Goal: Task Accomplishment & Management: Manage account settings

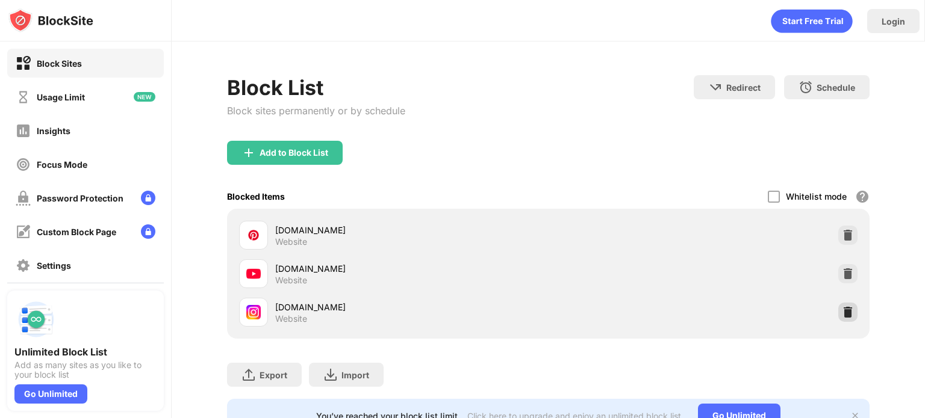
click at [842, 313] on img at bounding box center [848, 312] width 12 height 12
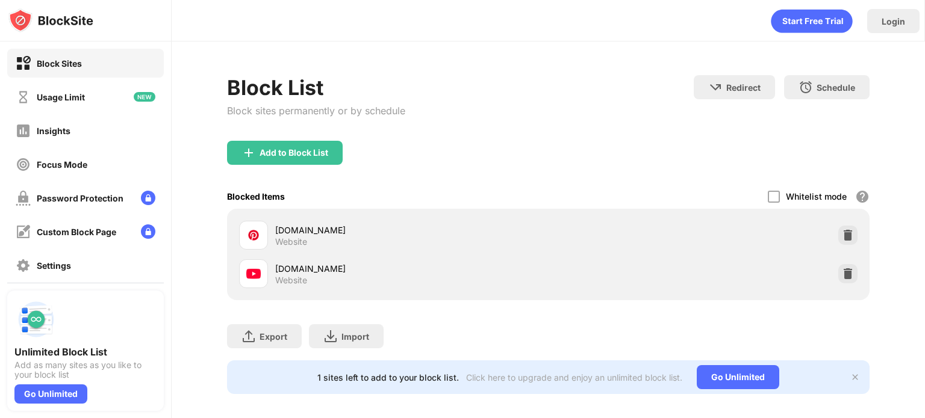
click at [728, 172] on div "Add to Block List" at bounding box center [548, 162] width 642 height 43
click at [827, 274] on div "youtube.com Website" at bounding box center [548, 274] width 628 height 39
drag, startPoint x: 840, startPoint y: 274, endPoint x: 795, endPoint y: 252, distance: 50.9
click at [842, 273] on img at bounding box center [848, 274] width 12 height 12
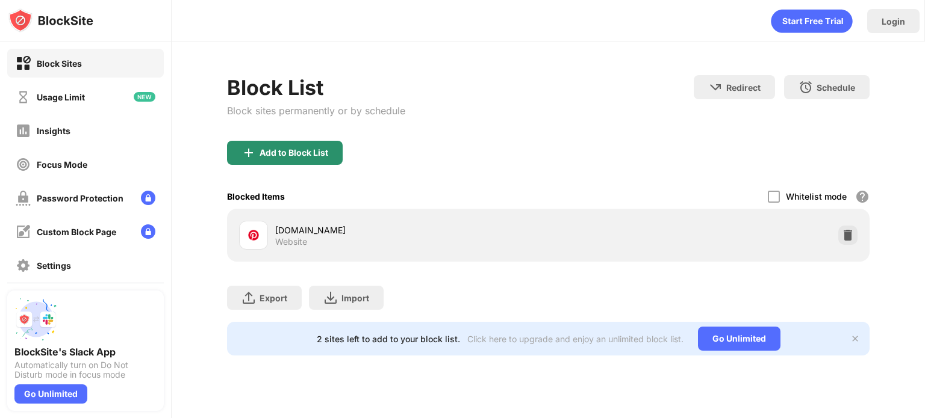
click at [287, 141] on div "Add to Block List" at bounding box center [285, 153] width 116 height 24
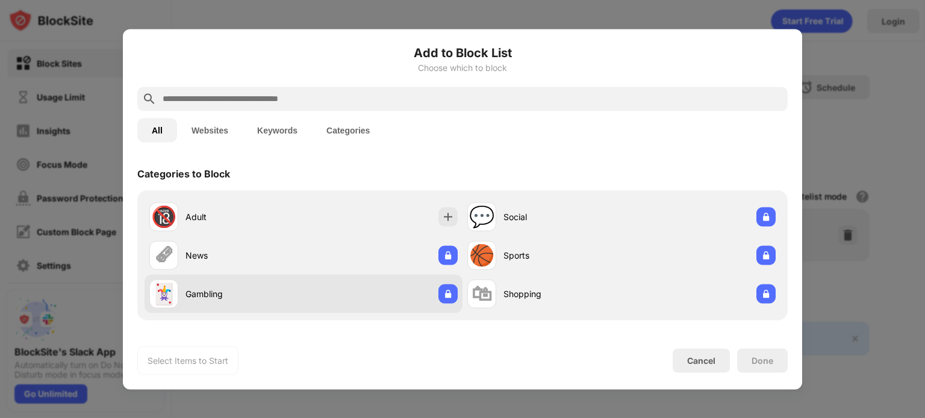
scroll to position [154, 0]
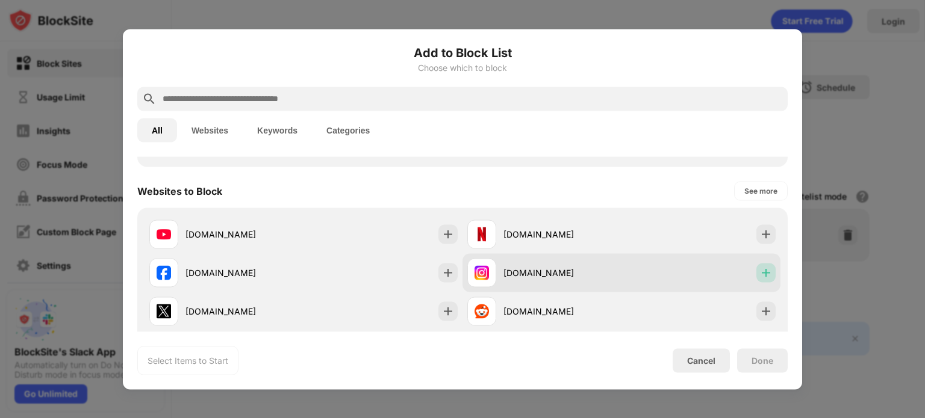
click at [759, 279] on div at bounding box center [765, 272] width 19 height 19
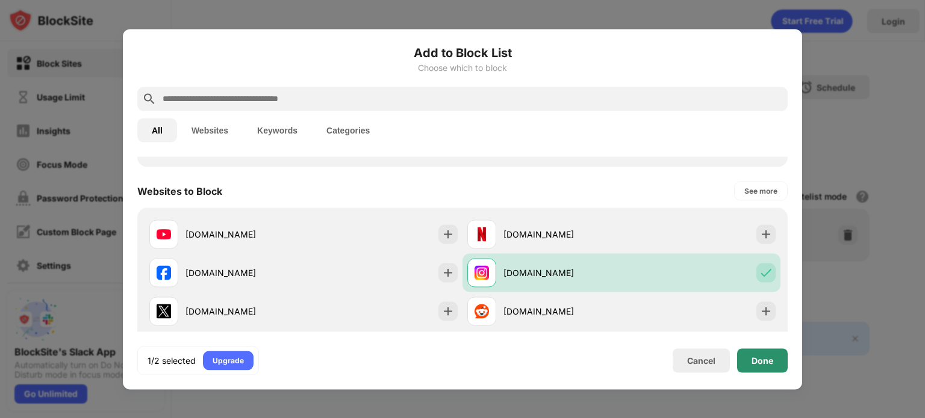
click at [744, 356] on div "Done" at bounding box center [762, 361] width 51 height 24
